Goal: Find specific page/section: Find specific page/section

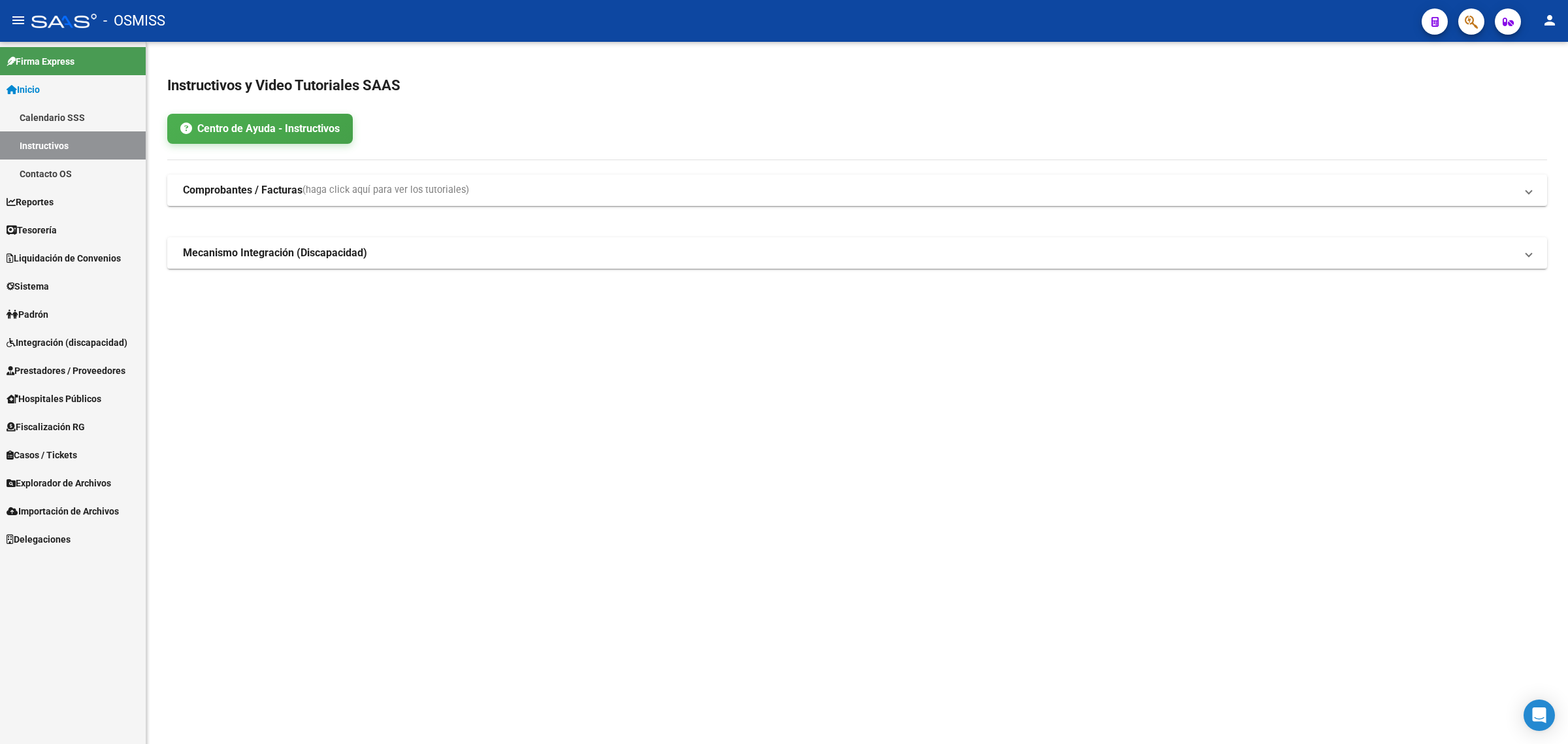
click at [121, 364] on span "Prestadores / Proveedores" at bounding box center [66, 370] width 119 height 14
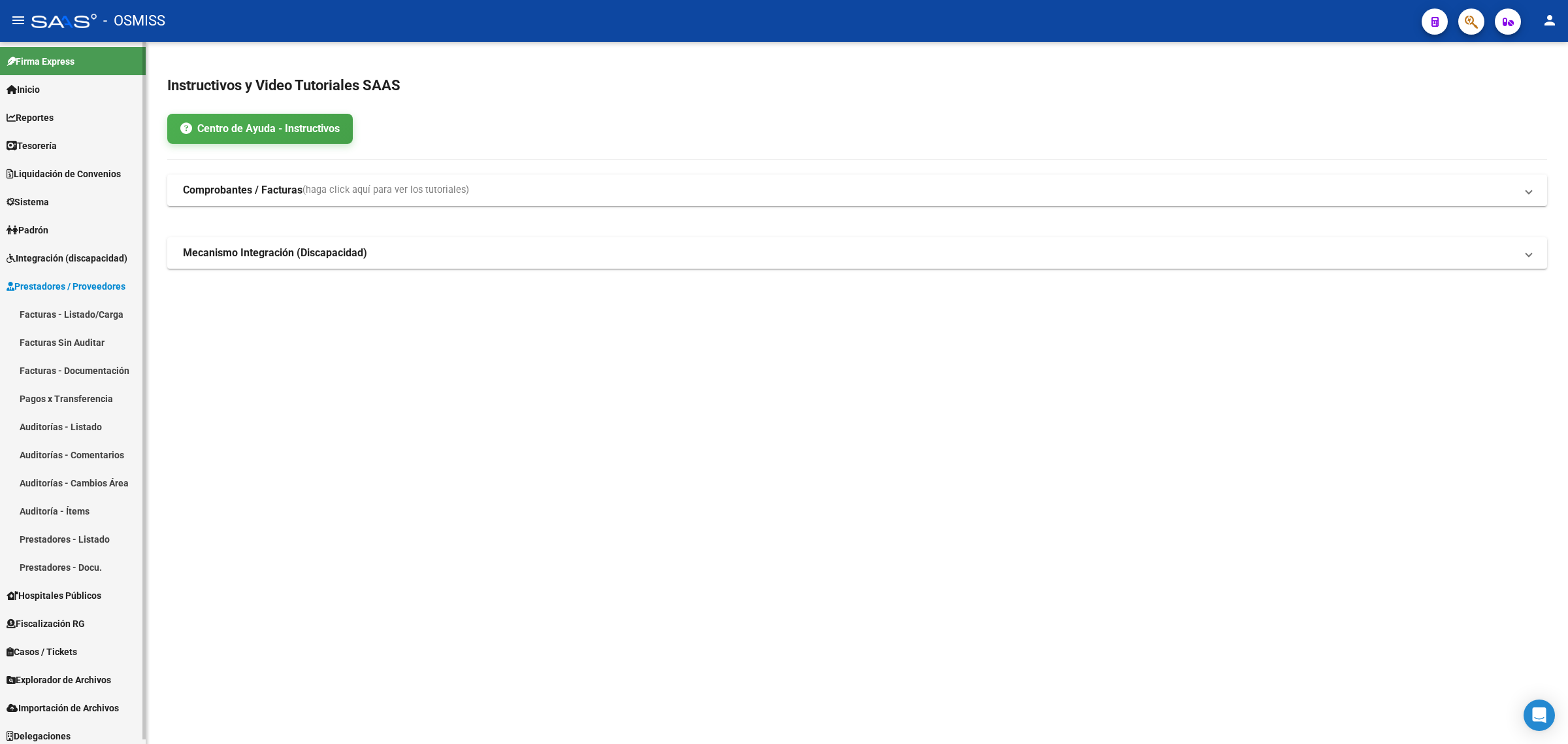
click at [110, 547] on link "Prestadores - Listado" at bounding box center [73, 538] width 146 height 28
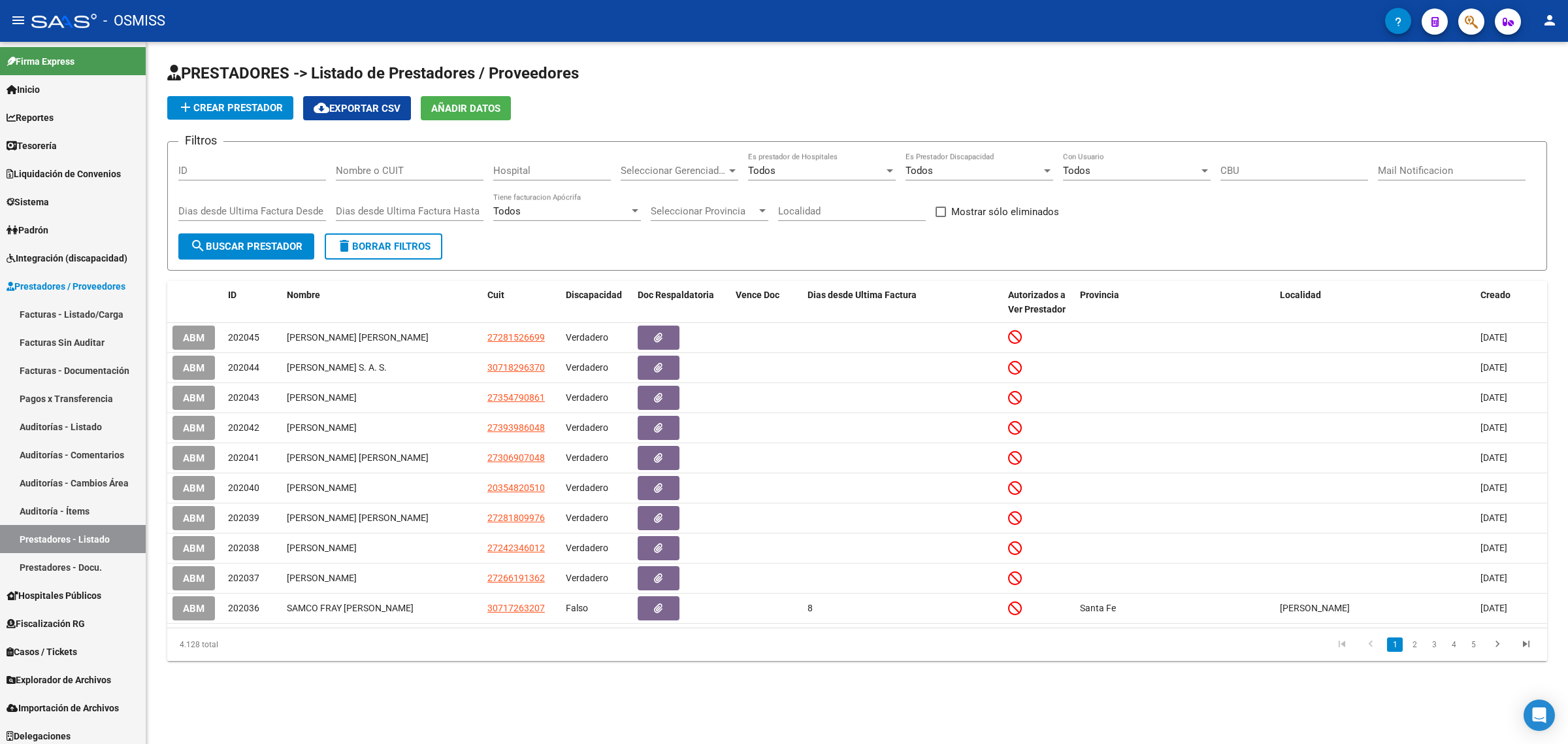
click at [423, 169] on input "Nombre o CUIT" at bounding box center [410, 170] width 148 height 11
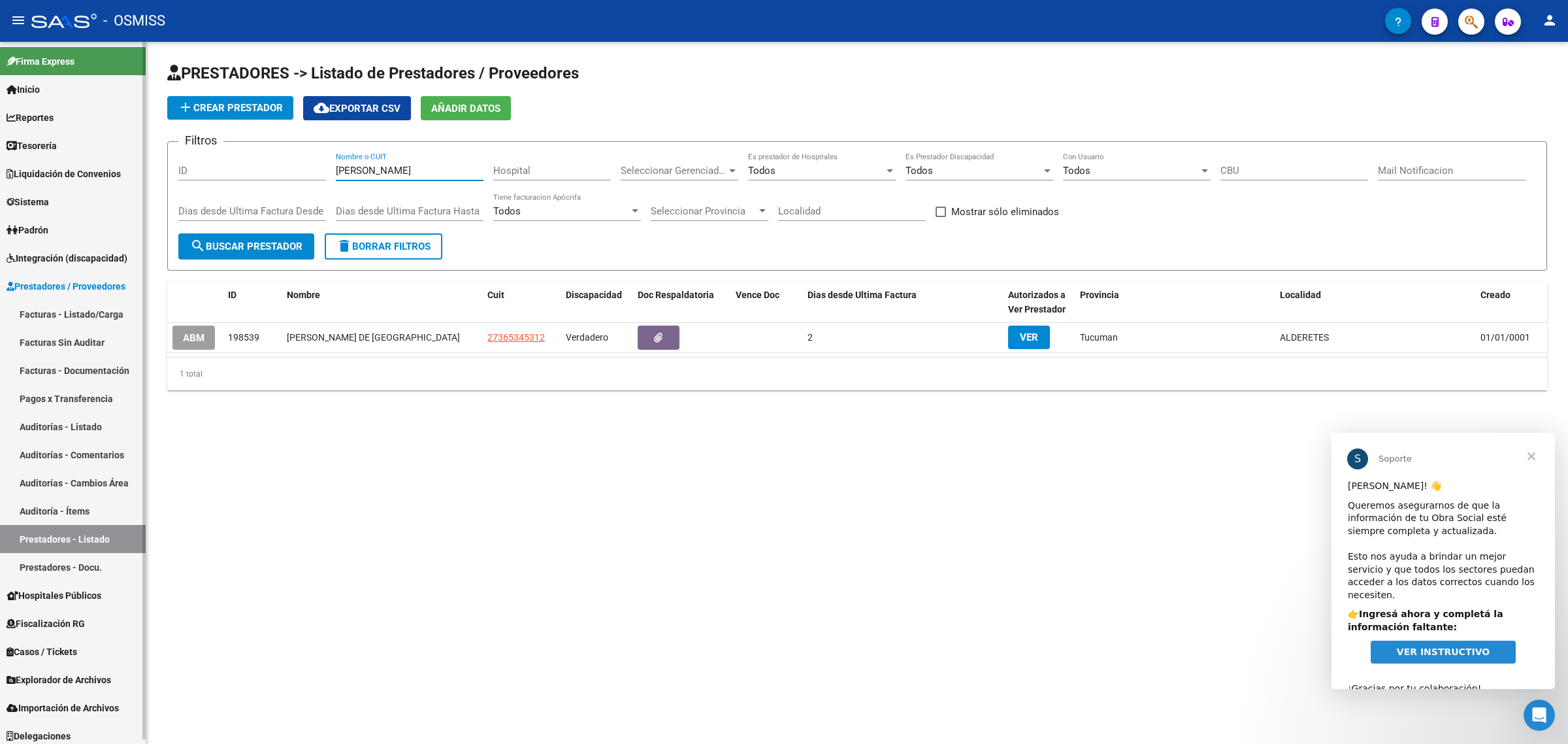
type input "[PERSON_NAME]"
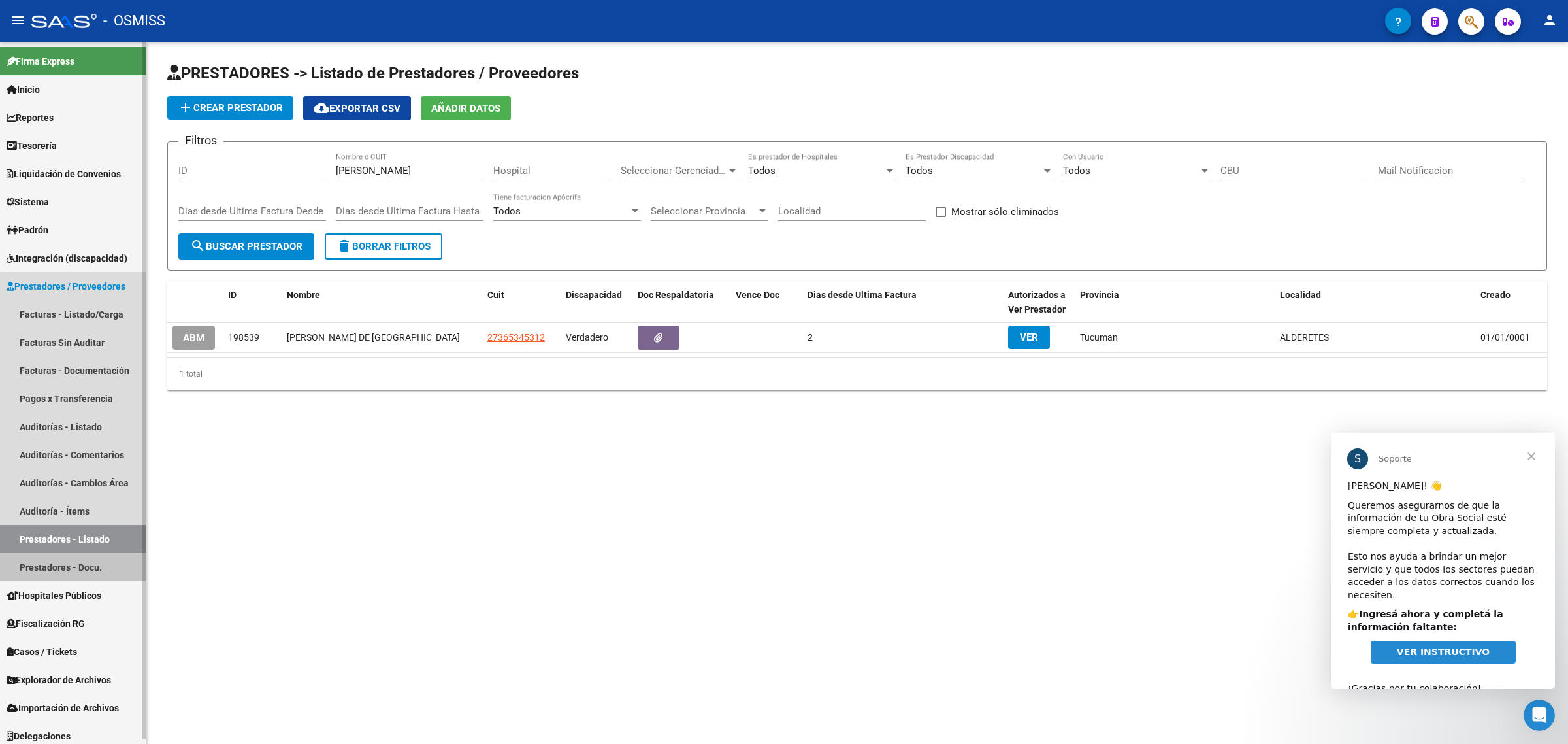
click at [71, 566] on link "Prestadores - Docu." at bounding box center [73, 566] width 146 height 28
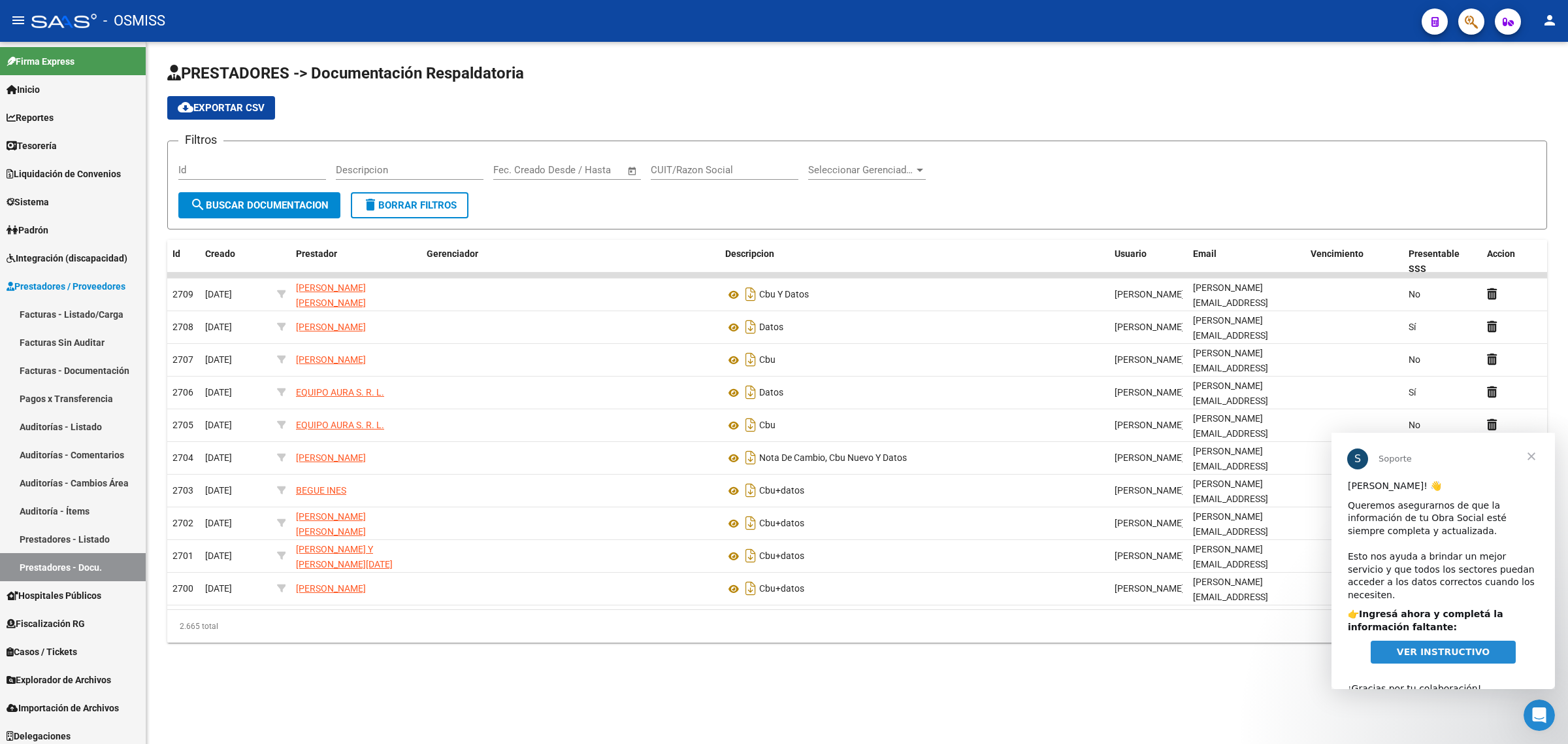
click at [1538, 459] on span "Cerrar" at bounding box center [1532, 456] width 47 height 47
